Goal: Task Accomplishment & Management: Use online tool/utility

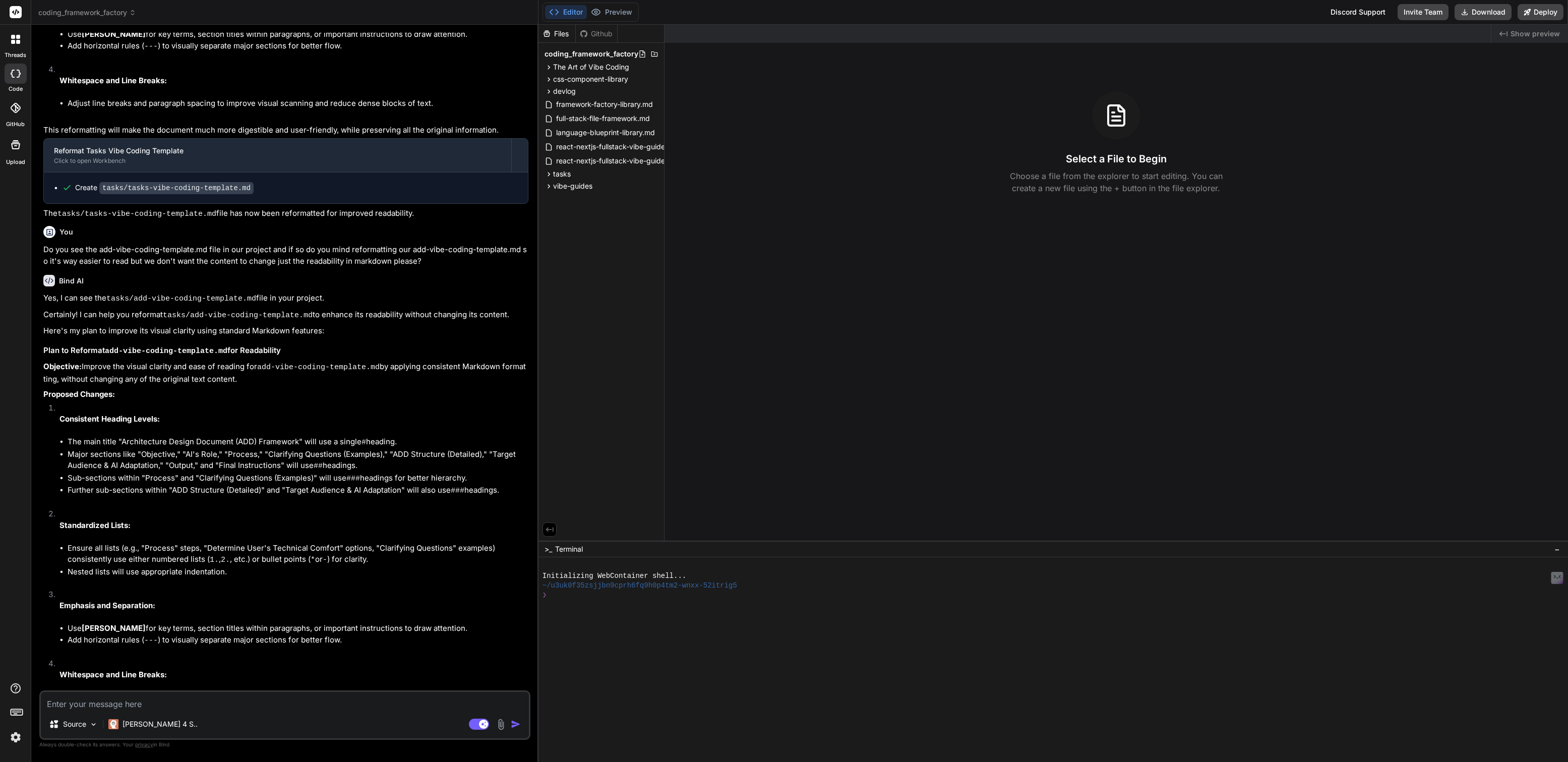
scroll to position [1213, 0]
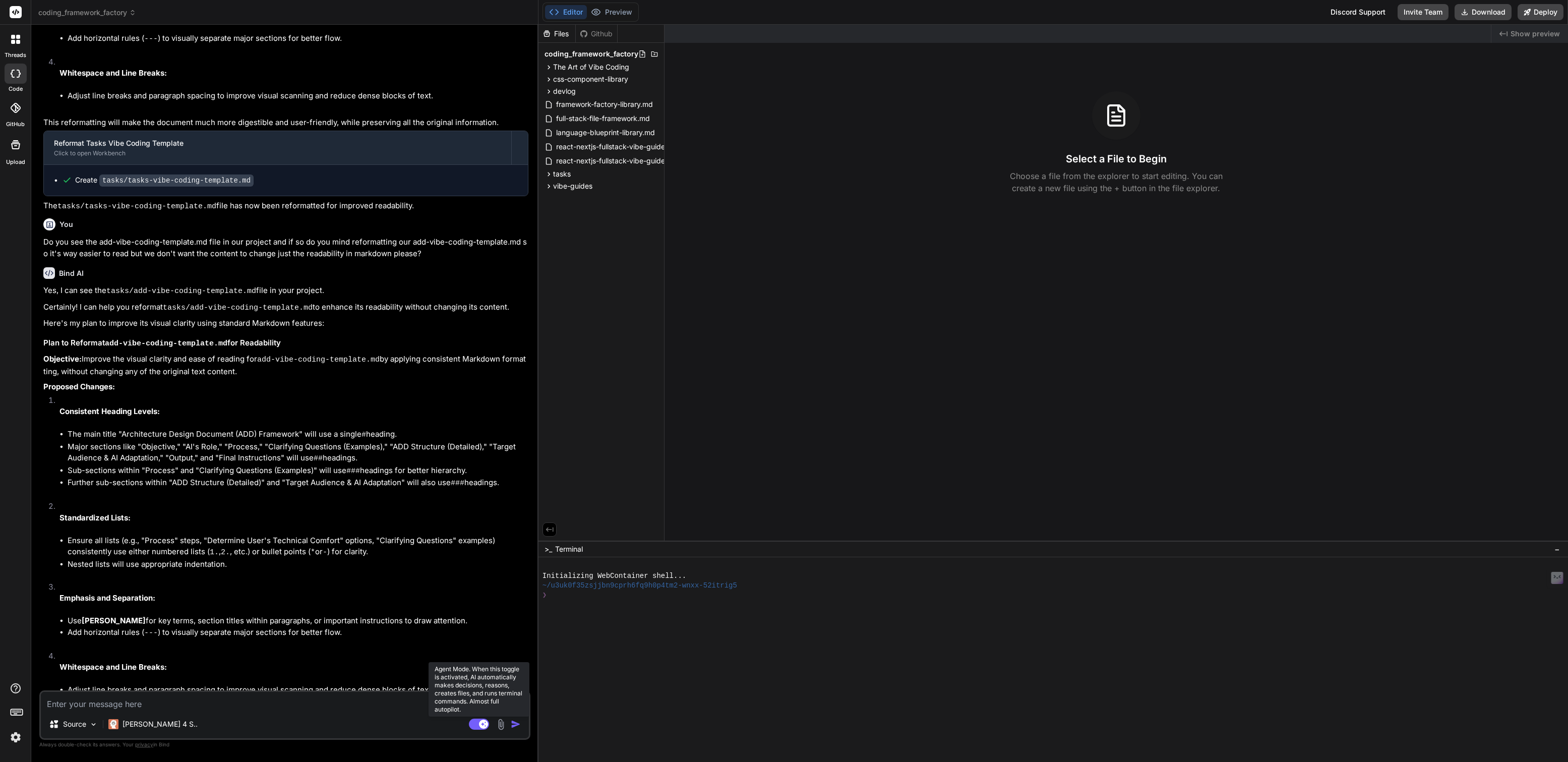
click at [472, 722] on rect at bounding box center [478, 724] width 20 height 11
click at [548, 78] on icon at bounding box center [549, 79] width 9 height 9
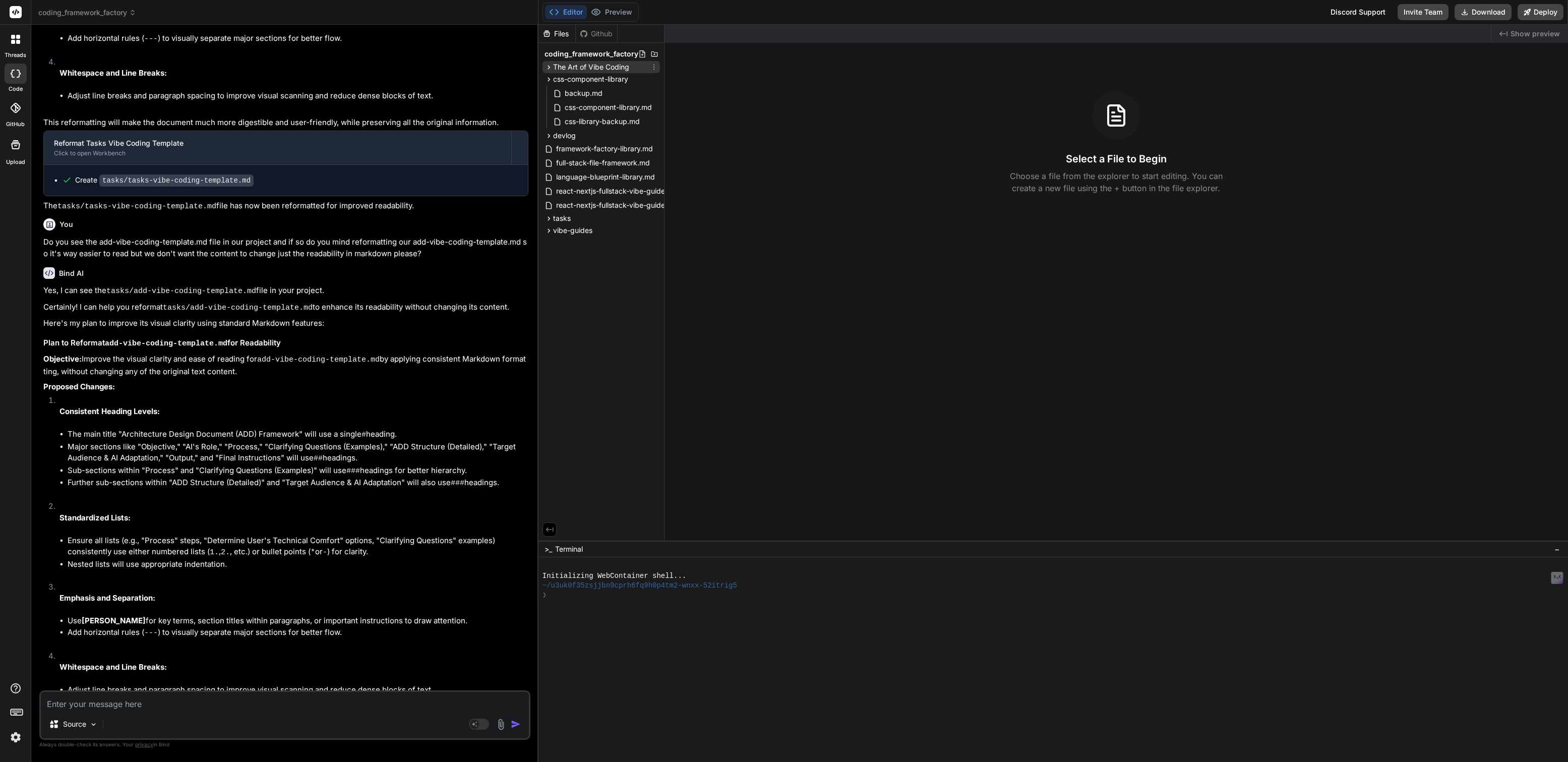
click at [548, 65] on icon at bounding box center [549, 68] width 9 height 9
click at [556, 94] on icon at bounding box center [558, 94] width 9 height 9
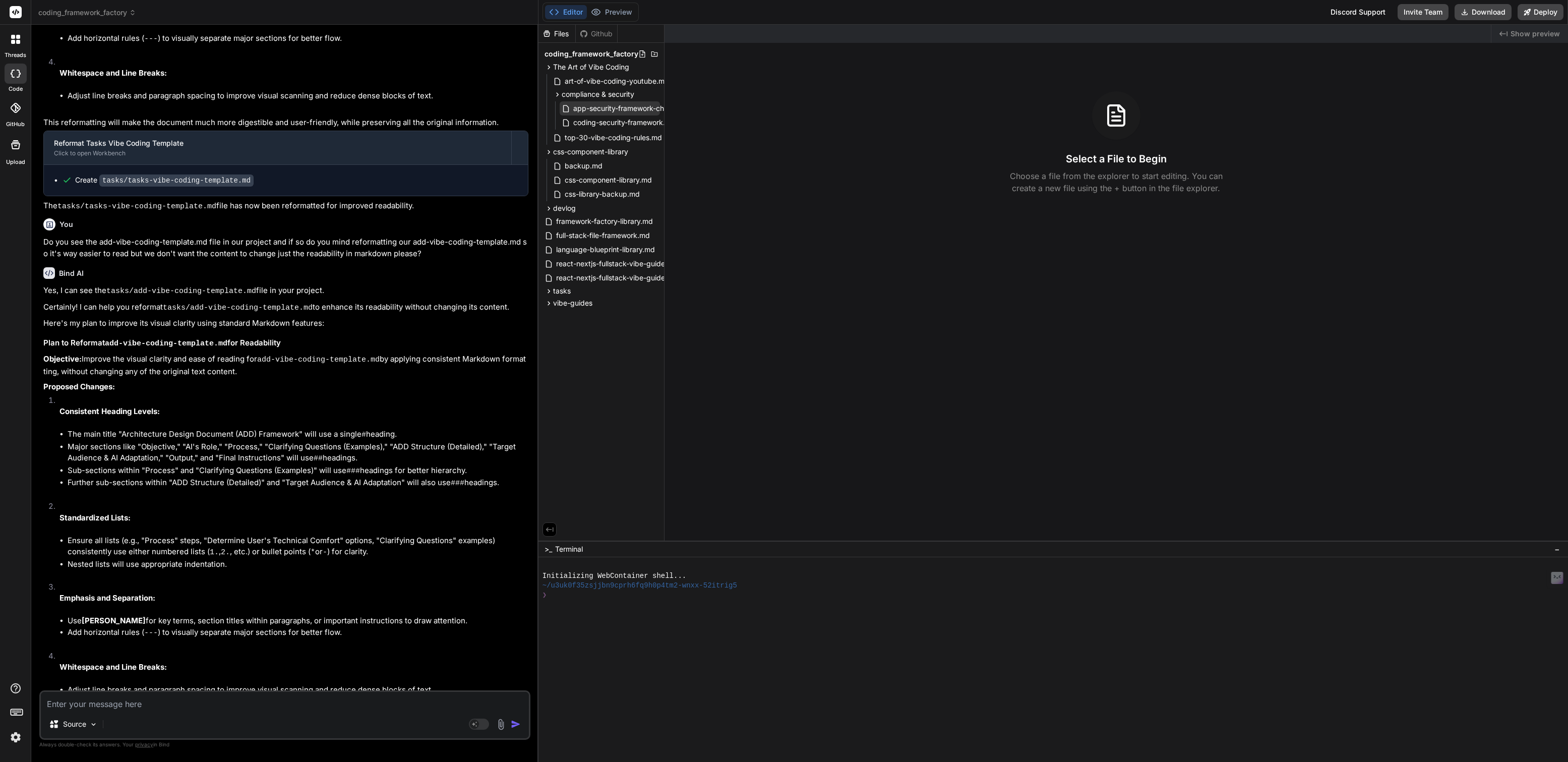
click at [614, 110] on span "app-security-framework-checklist.md" at bounding box center [635, 108] width 127 height 12
type textarea "x"
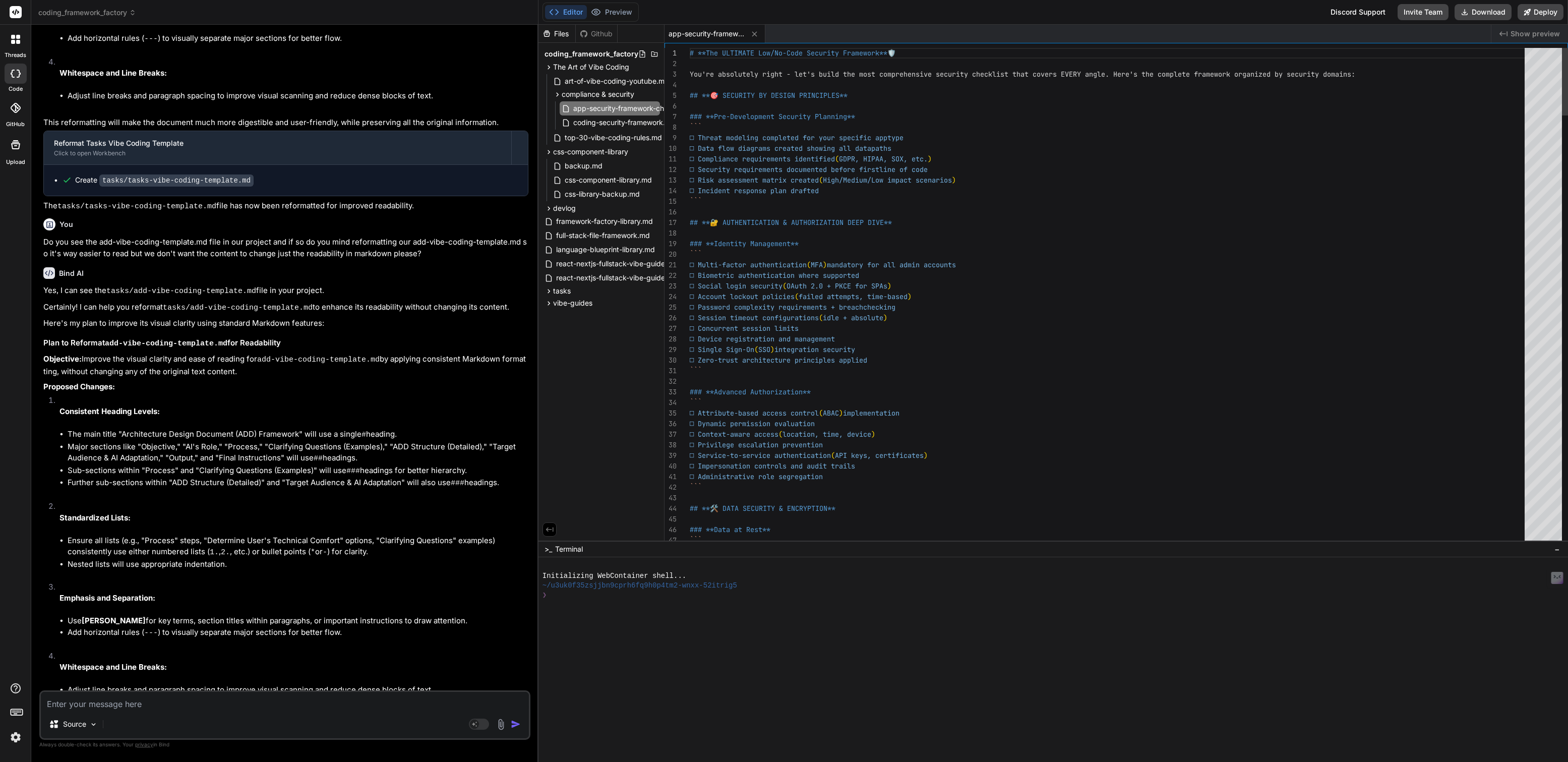
click at [690, 51] on div "# **The ULTIMATE Low/No-Code Security Framework** 🛡️ You're absolutely right - …" at bounding box center [1129, 297] width 878 height 498
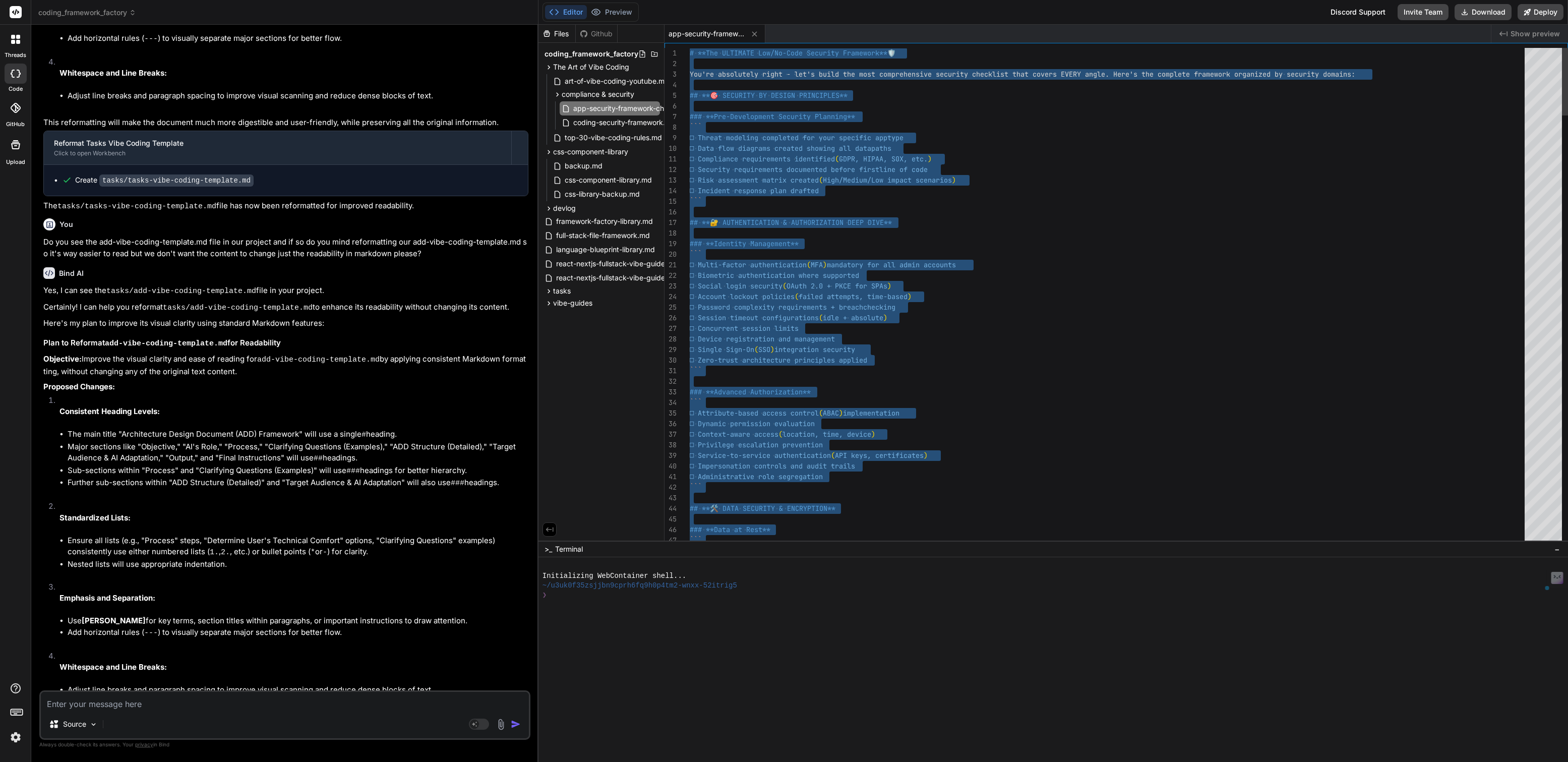
type textarea "t:** Built-in metrics and validation cycles - ✅ **Market Leadership:** Exceeds …"
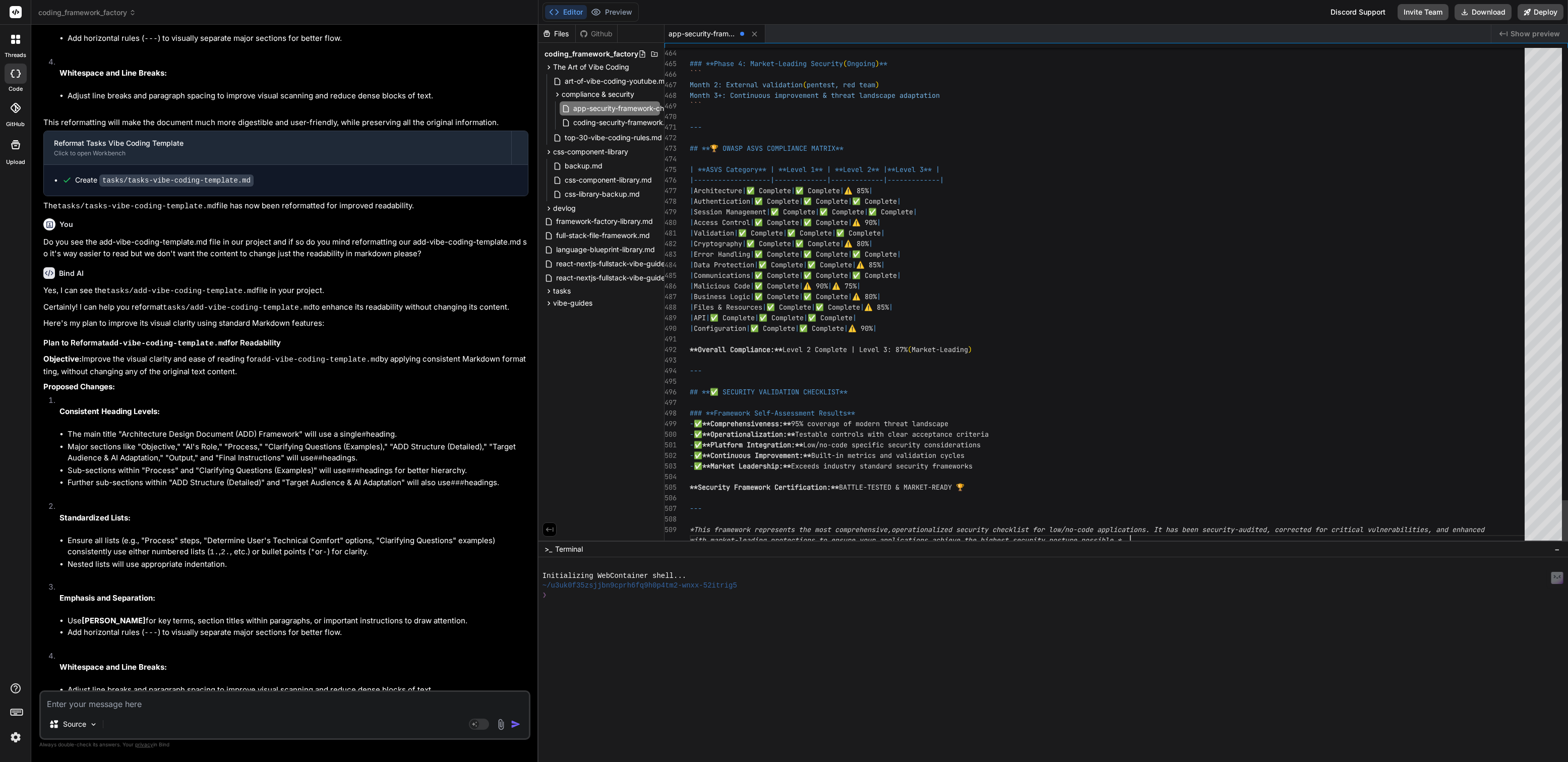
scroll to position [84, 0]
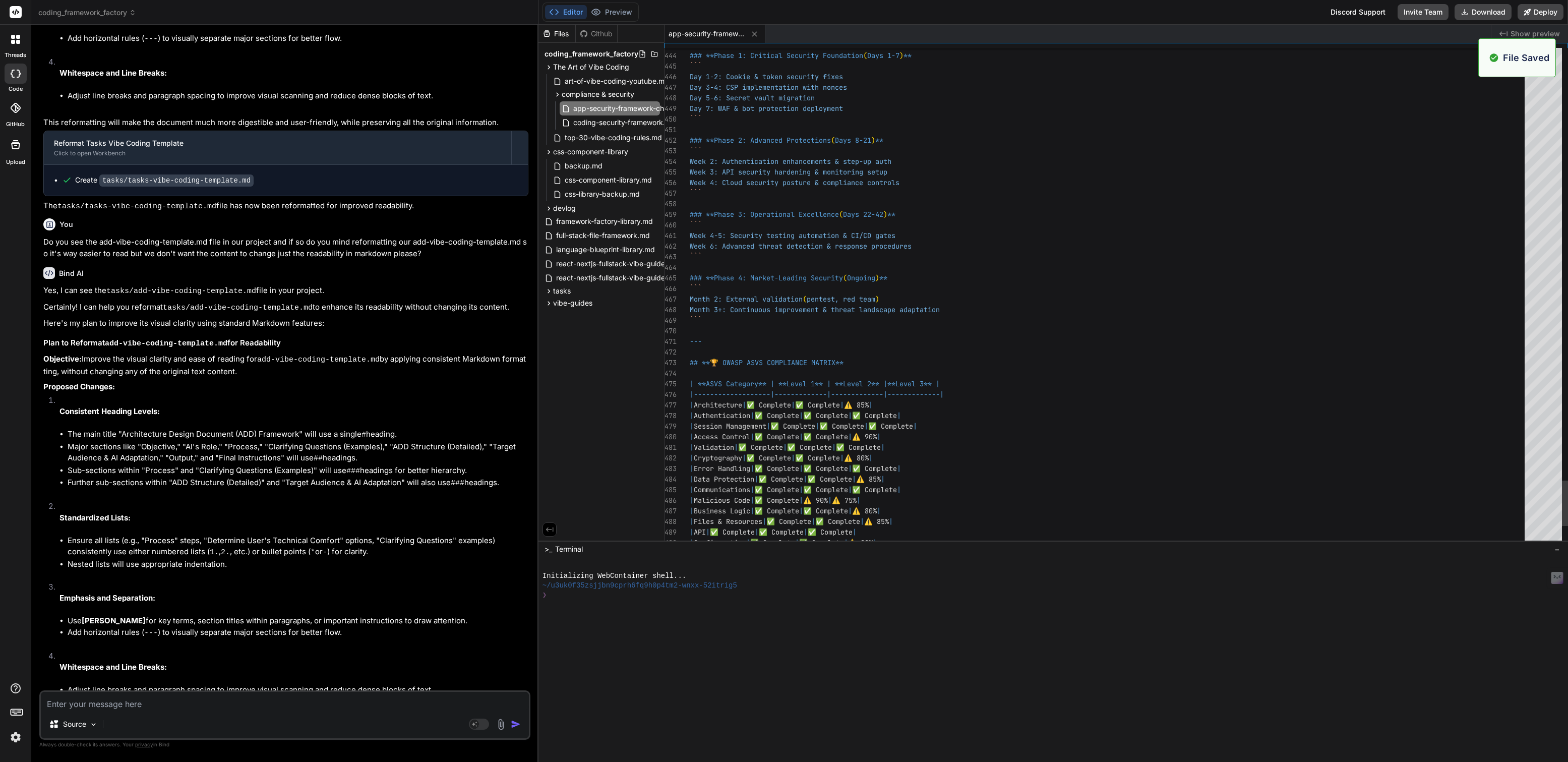
type textarea "x"
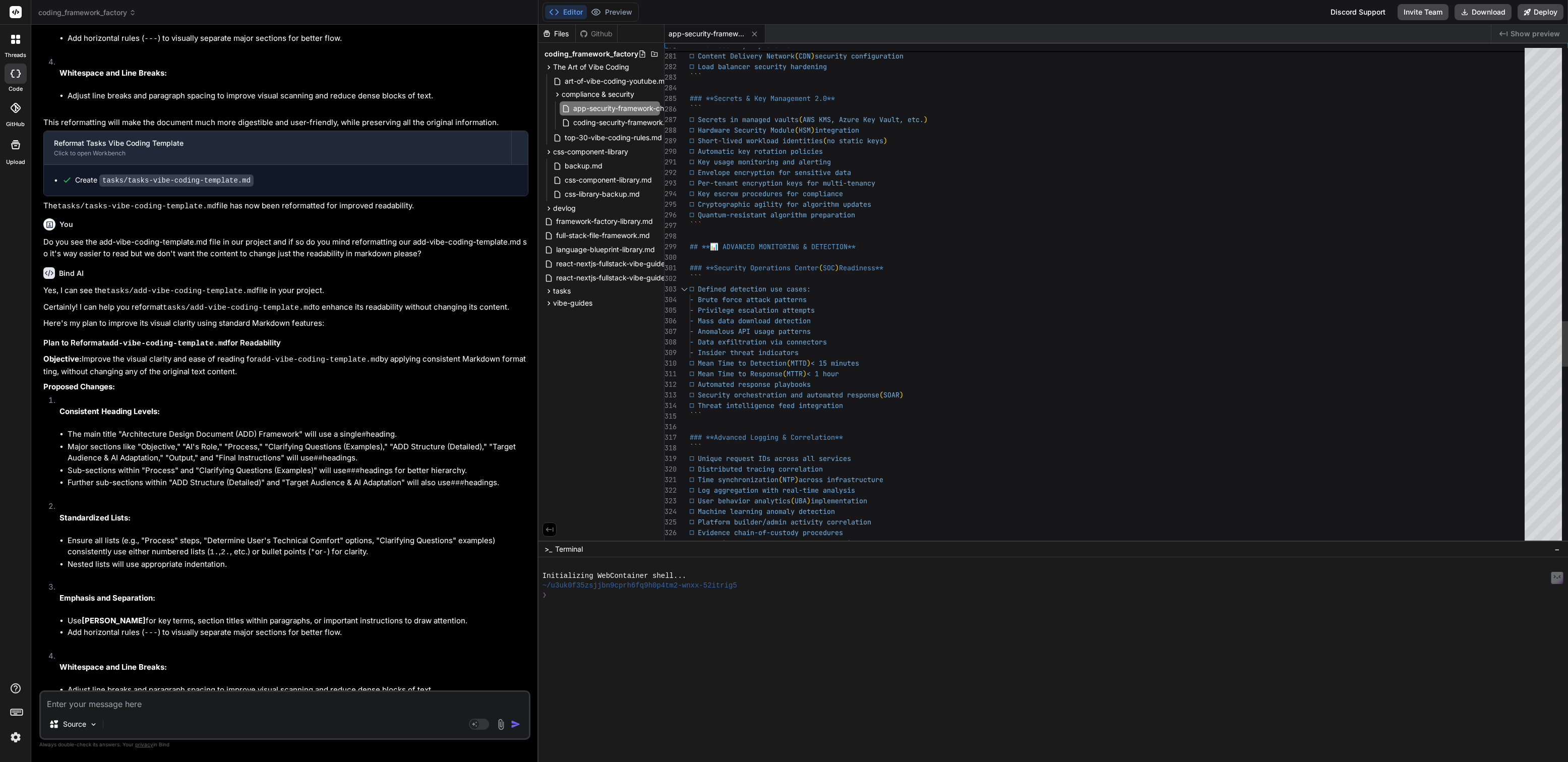
scroll to position [0, 0]
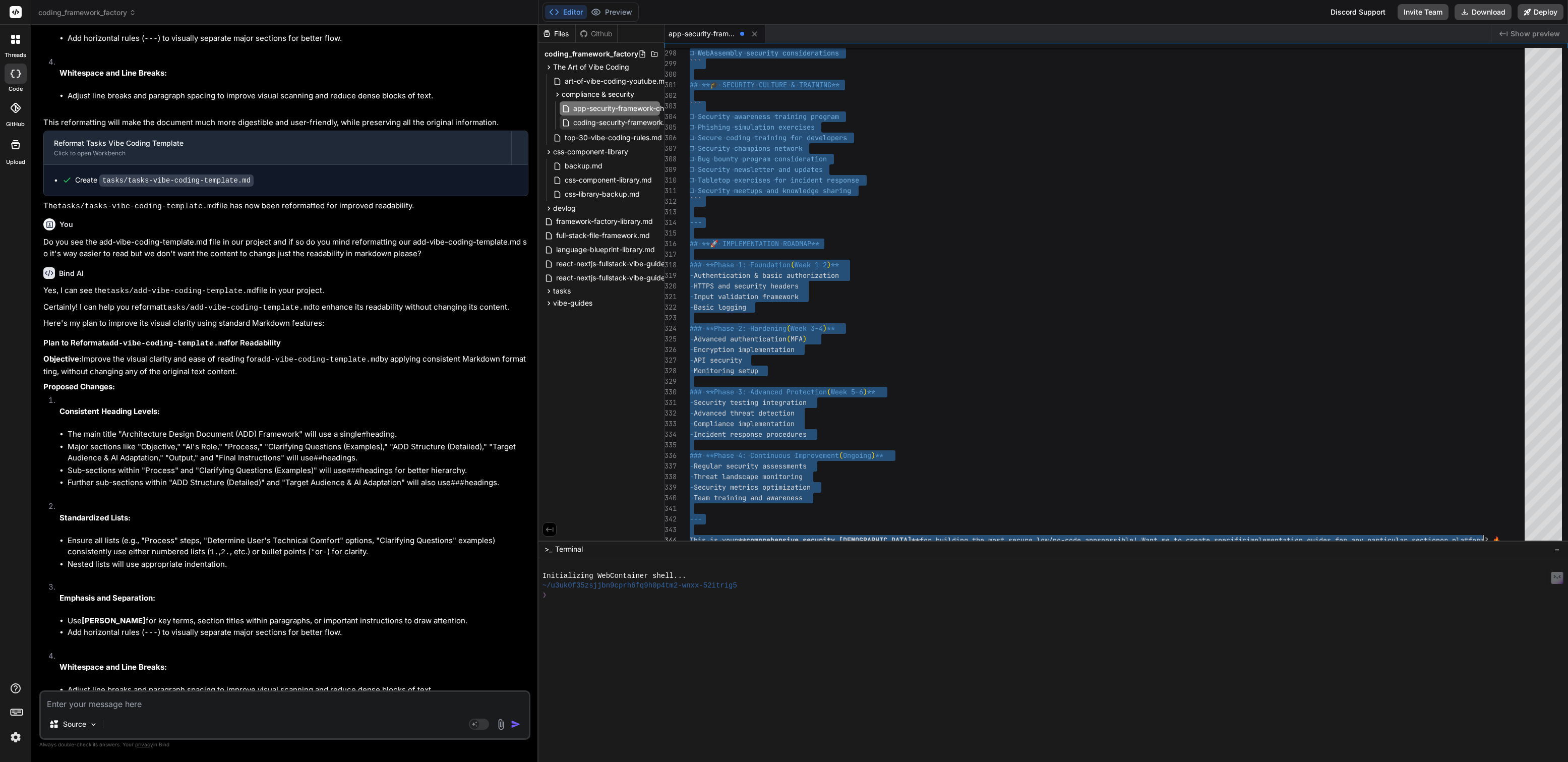
click at [617, 121] on span "coding-security-framework.md" at bounding box center [624, 122] width 104 height 12
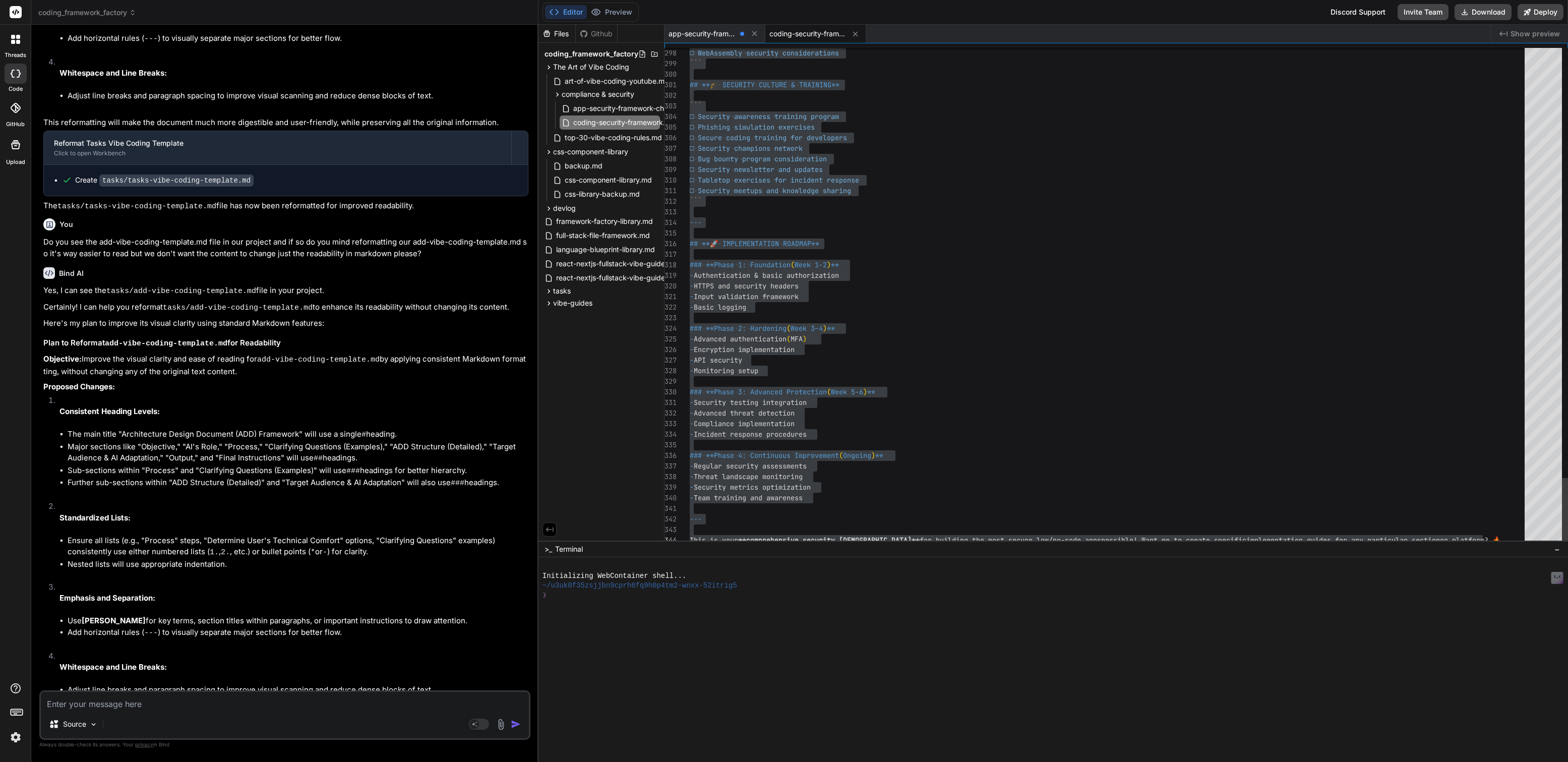
click at [746, 110] on div "```" at bounding box center [1110, 106] width 841 height 10
click at [724, 35] on span "app-security-framework-checklist.md" at bounding box center [702, 33] width 68 height 10
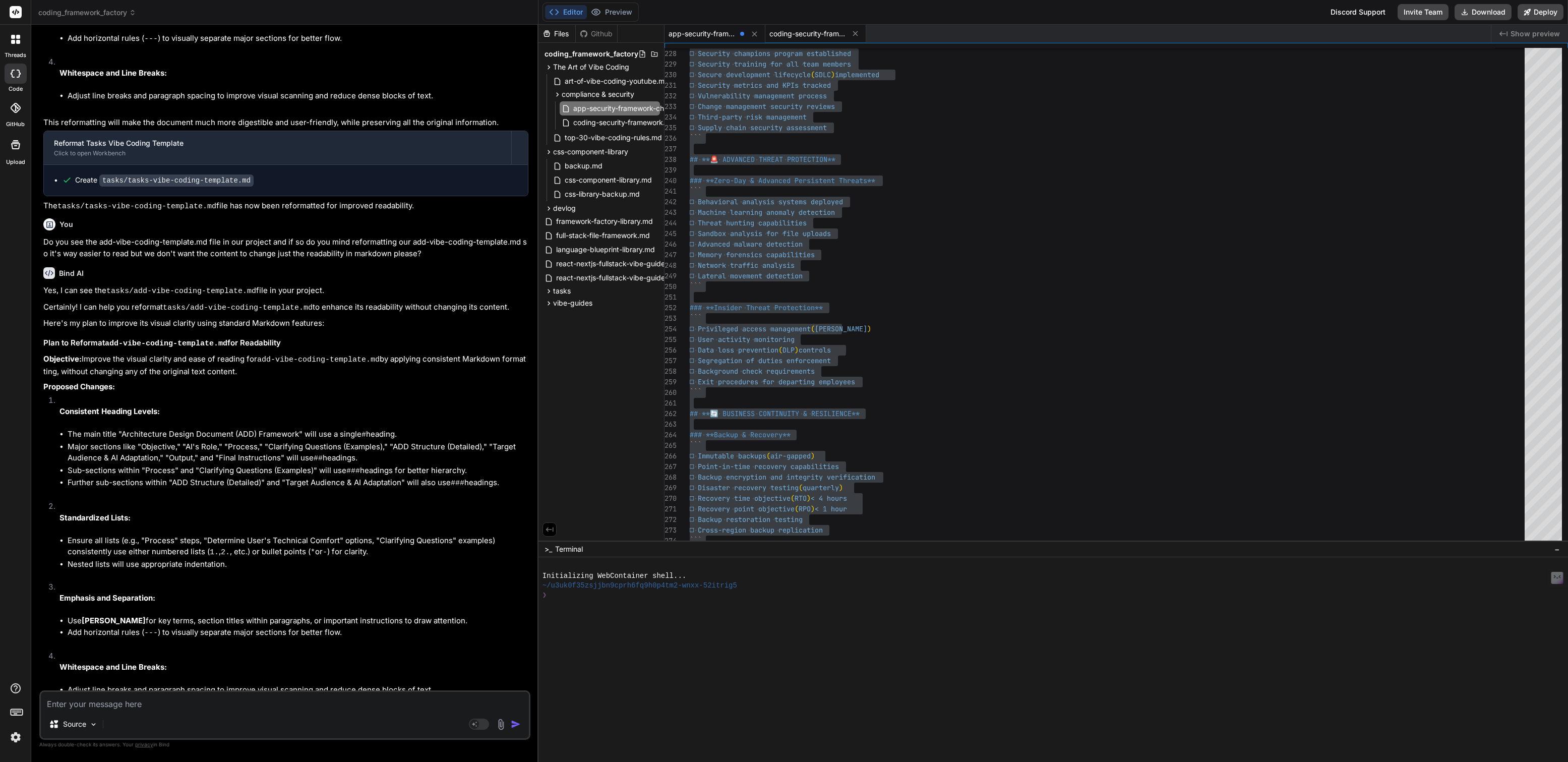
click at [799, 35] on span "coding-security-framework.md" at bounding box center [807, 33] width 75 height 10
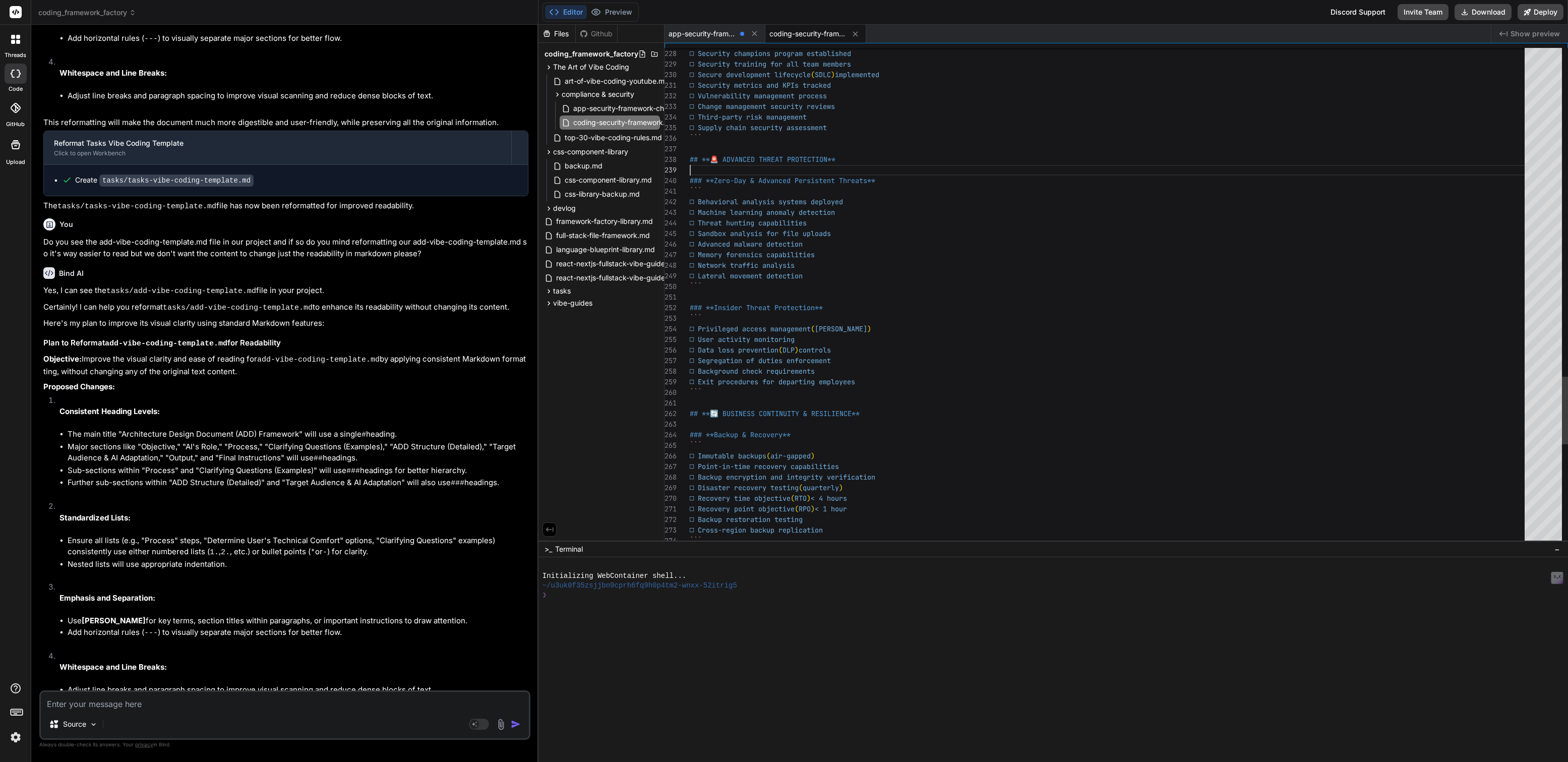
scroll to position [85, 0]
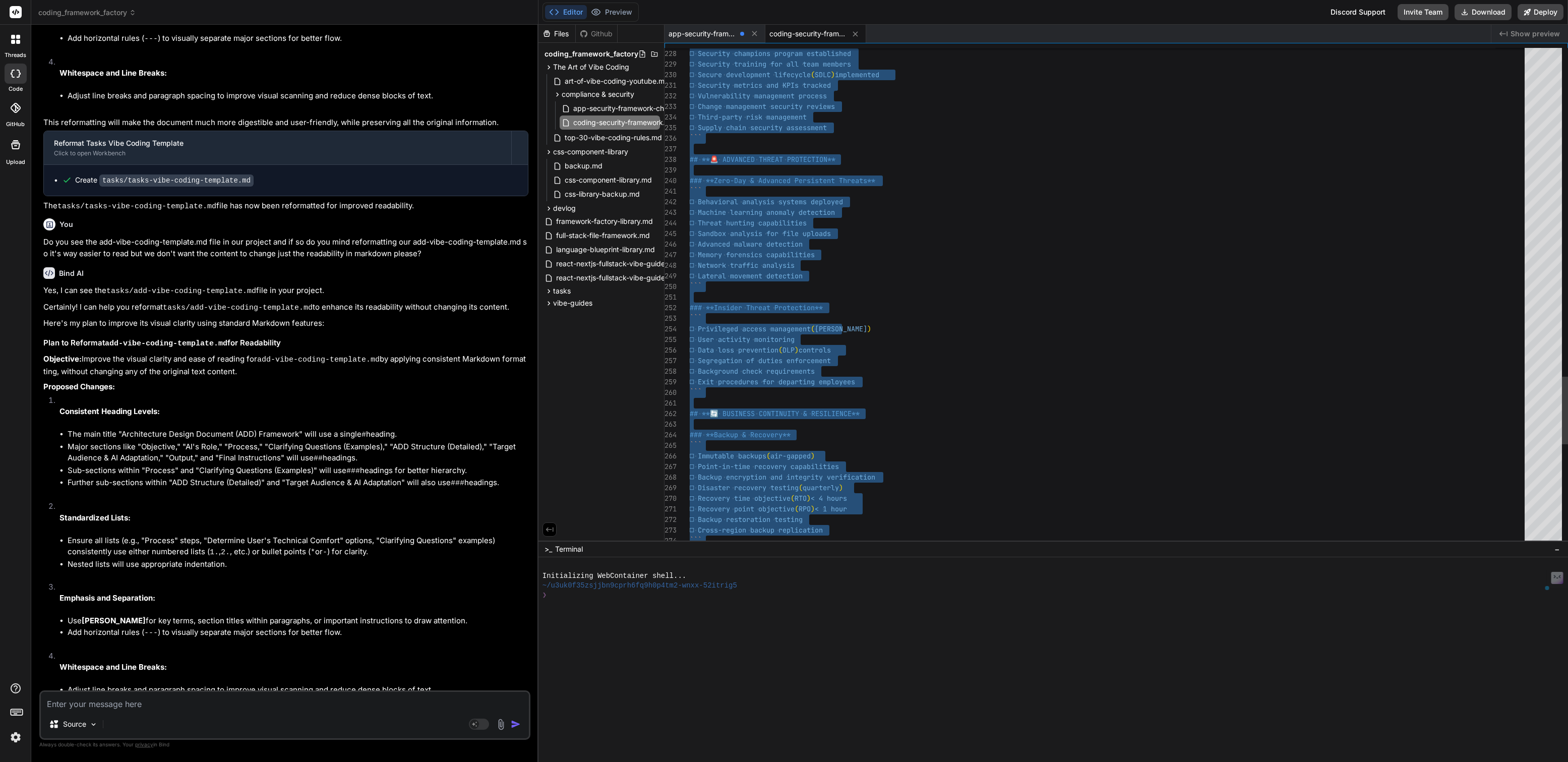
type textarea "t:** Built-in metrics and validation cycles - ✅ **Market Leadership:** Exceeds …"
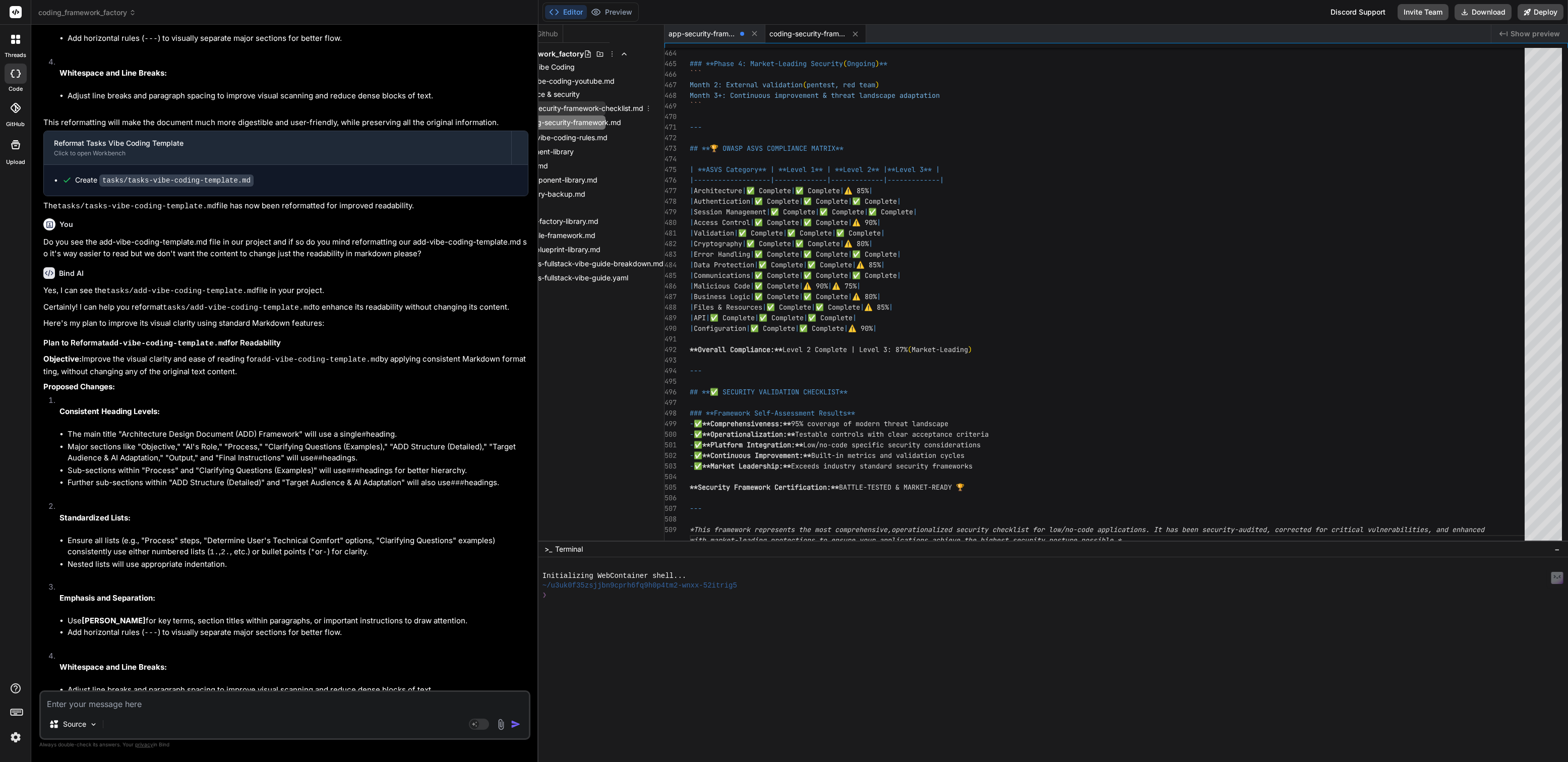
scroll to position [0, 56]
click at [648, 107] on icon at bounding box center [648, 108] width 8 height 8
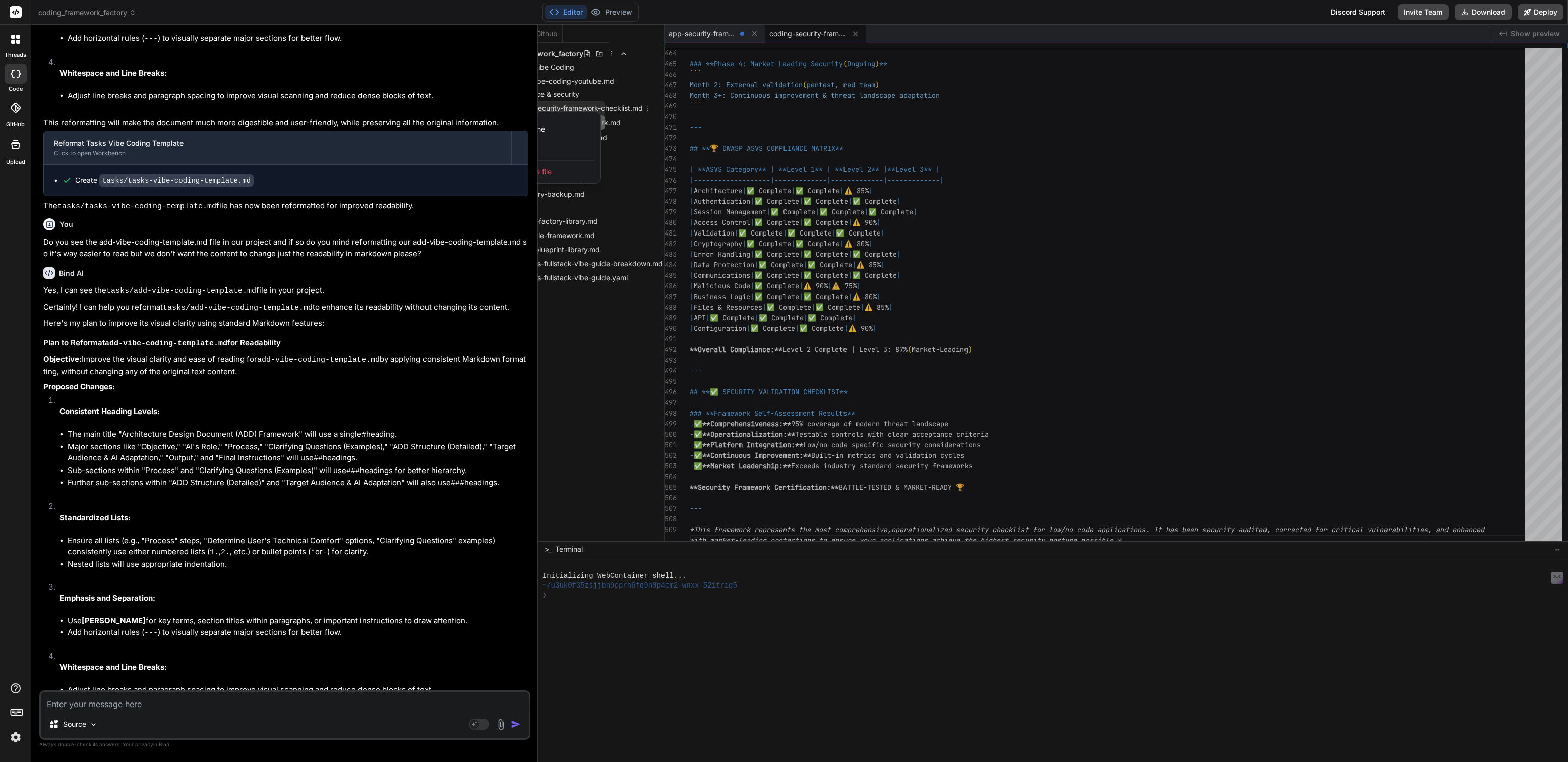
click at [546, 175] on span "Delete file" at bounding box center [535, 172] width 33 height 10
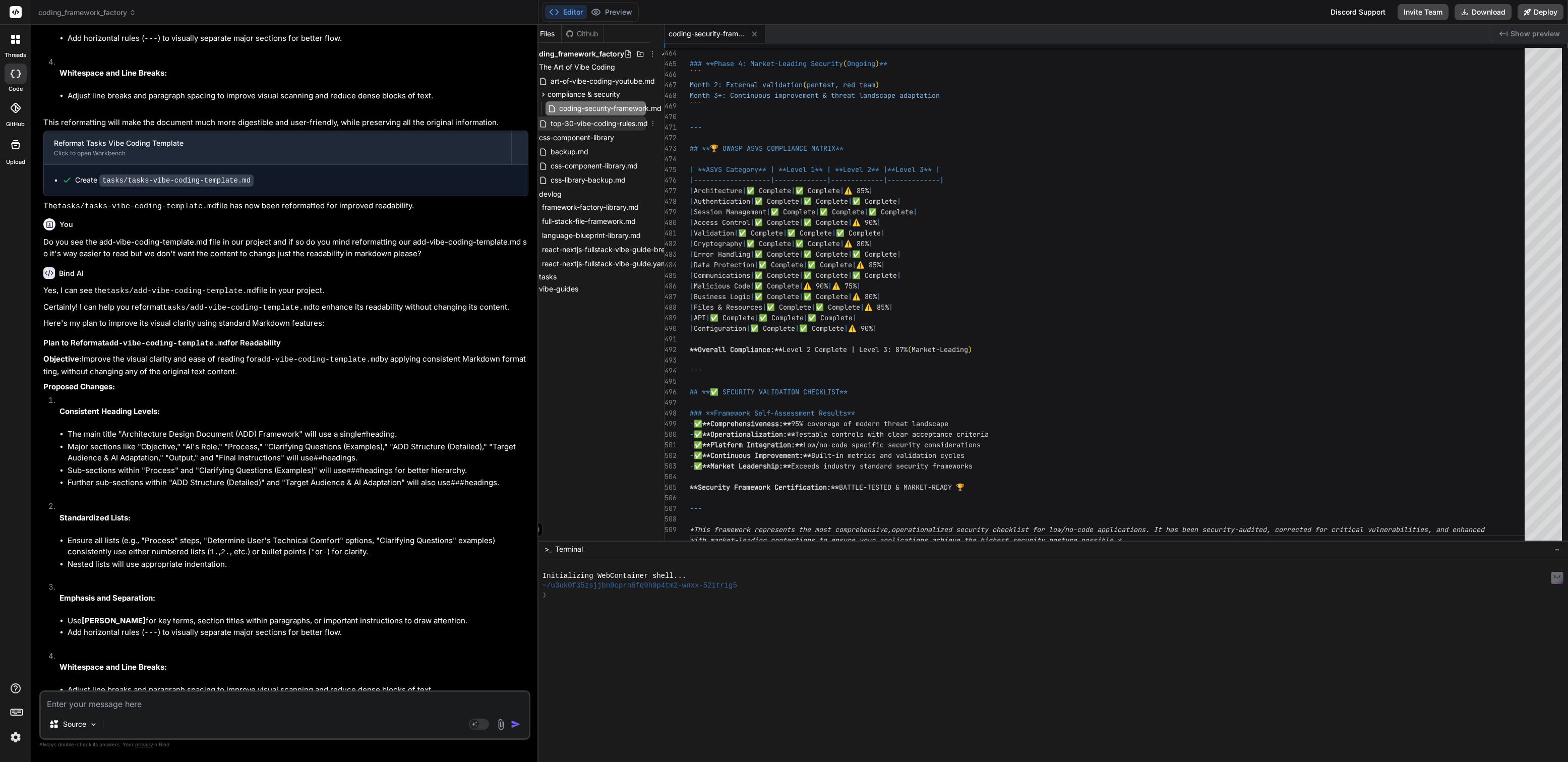
scroll to position [0, 0]
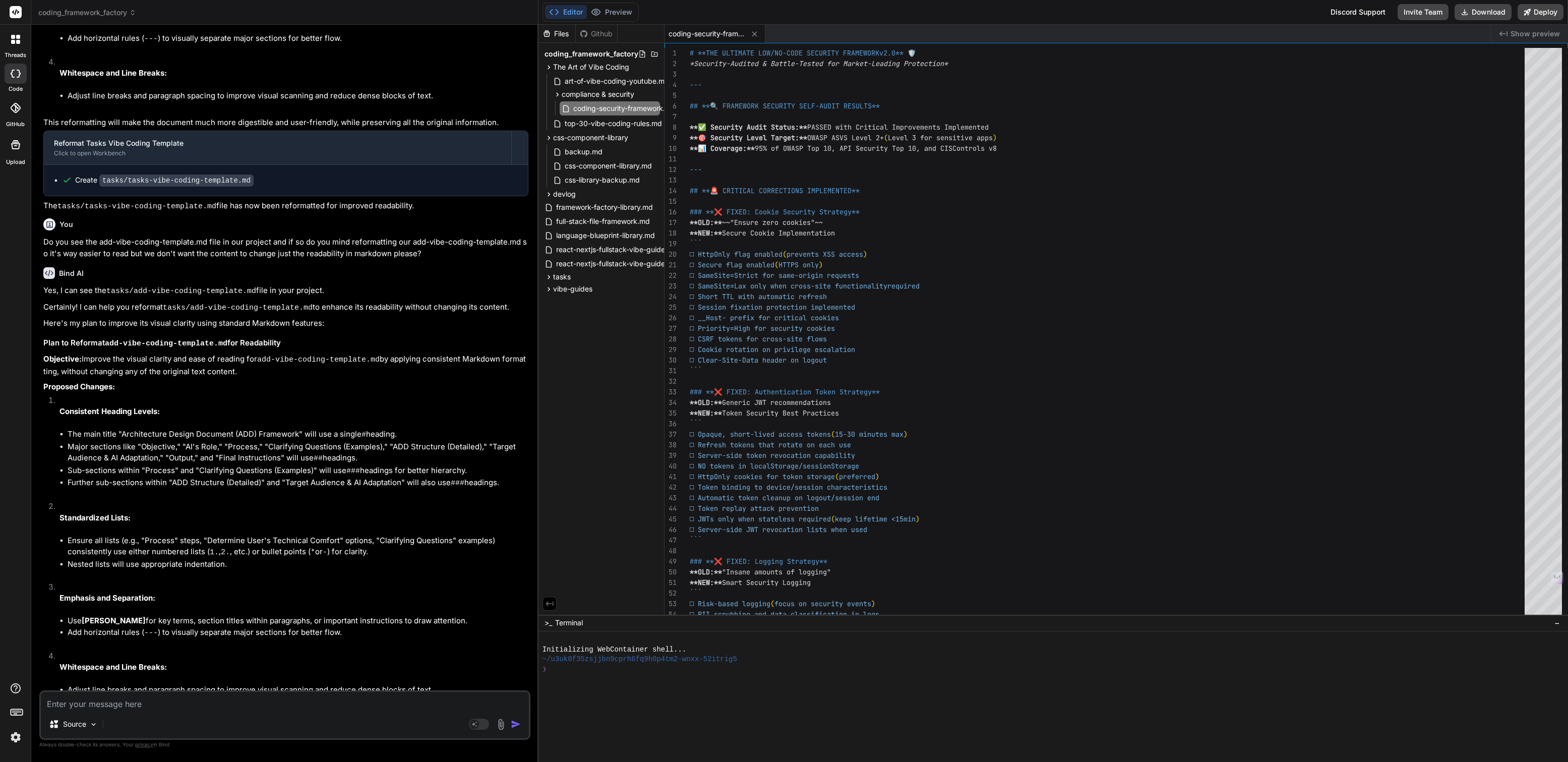
drag, startPoint x: 1023, startPoint y: 541, endPoint x: 1053, endPoint y: 787, distance: 247.8
click at [1053, 761] on html "threads code GitHub Upload coding_framework_factory Created with Pixso. Bind AI…" at bounding box center [784, 381] width 1568 height 762
